Goal: Task Accomplishment & Management: Manage account settings

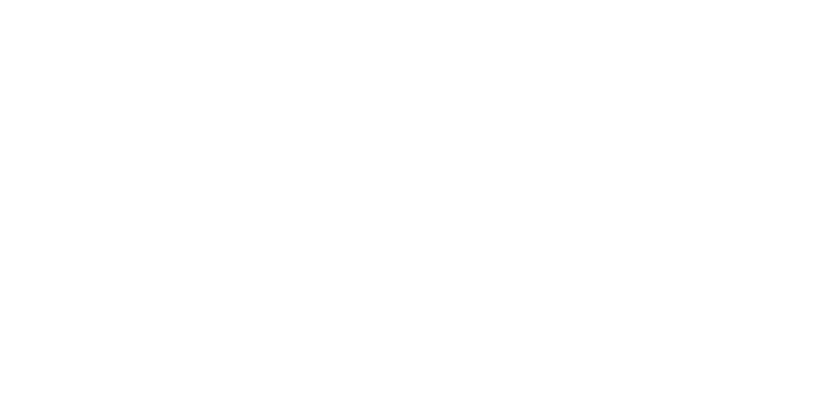
click at [536, 0] on html at bounding box center [419, 0] width 839 height 0
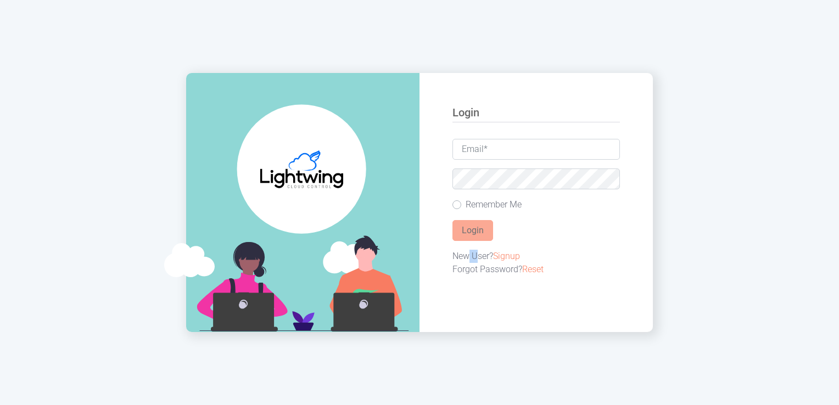
drag, startPoint x: 463, startPoint y: 258, endPoint x: 475, endPoint y: 258, distance: 12.1
click at [475, 258] on div "New User? Signup" at bounding box center [537, 256] width 168 height 13
drag, startPoint x: 475, startPoint y: 258, endPoint x: 499, endPoint y: 269, distance: 26.8
click at [499, 269] on div "Forgot Password? Reset" at bounding box center [537, 269] width 168 height 13
drag, startPoint x: 499, startPoint y: 269, endPoint x: 560, endPoint y: 291, distance: 64.6
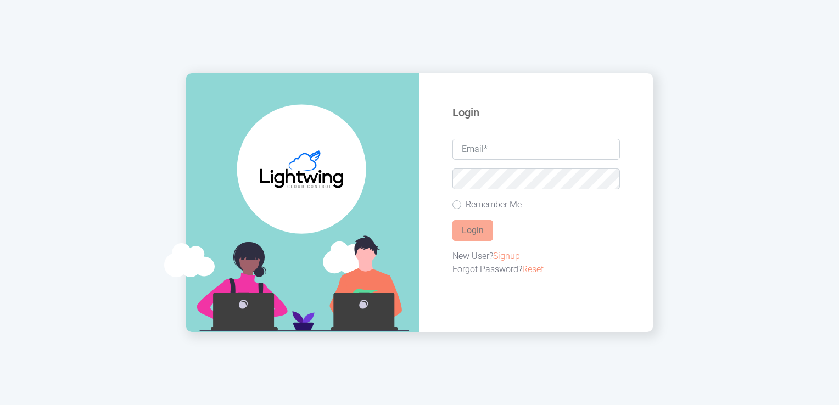
click at [560, 291] on div "Login Remember Me Login New User? Signup Forgot Password? Reset" at bounding box center [536, 202] width 233 height 259
click at [512, 260] on link "Signup" at bounding box center [506, 256] width 27 height 10
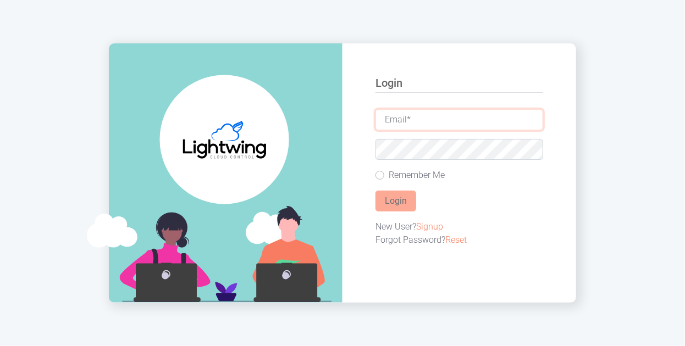
click at [416, 124] on input "email" at bounding box center [459, 119] width 168 height 21
type input "[PERSON_NAME][EMAIL_ADDRESS][DOMAIN_NAME]"
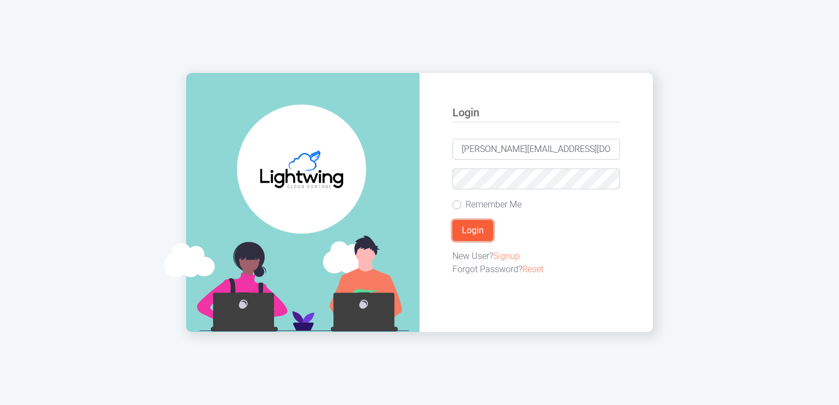
click at [476, 221] on button "Login" at bounding box center [473, 230] width 41 height 21
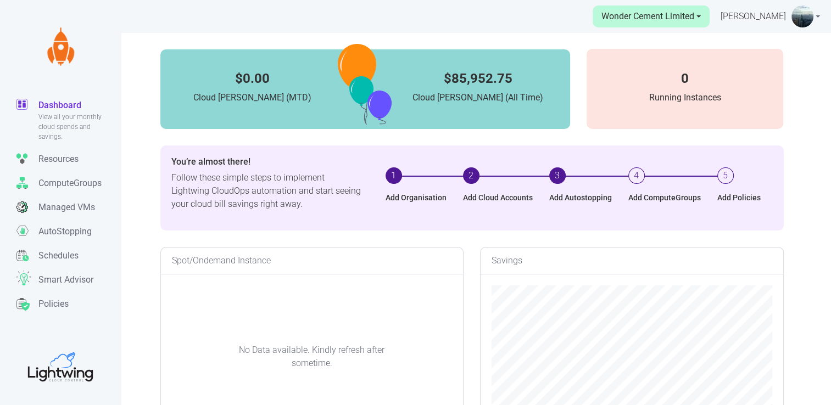
scroll to position [219, 302]
